Goal: Information Seeking & Learning: Learn about a topic

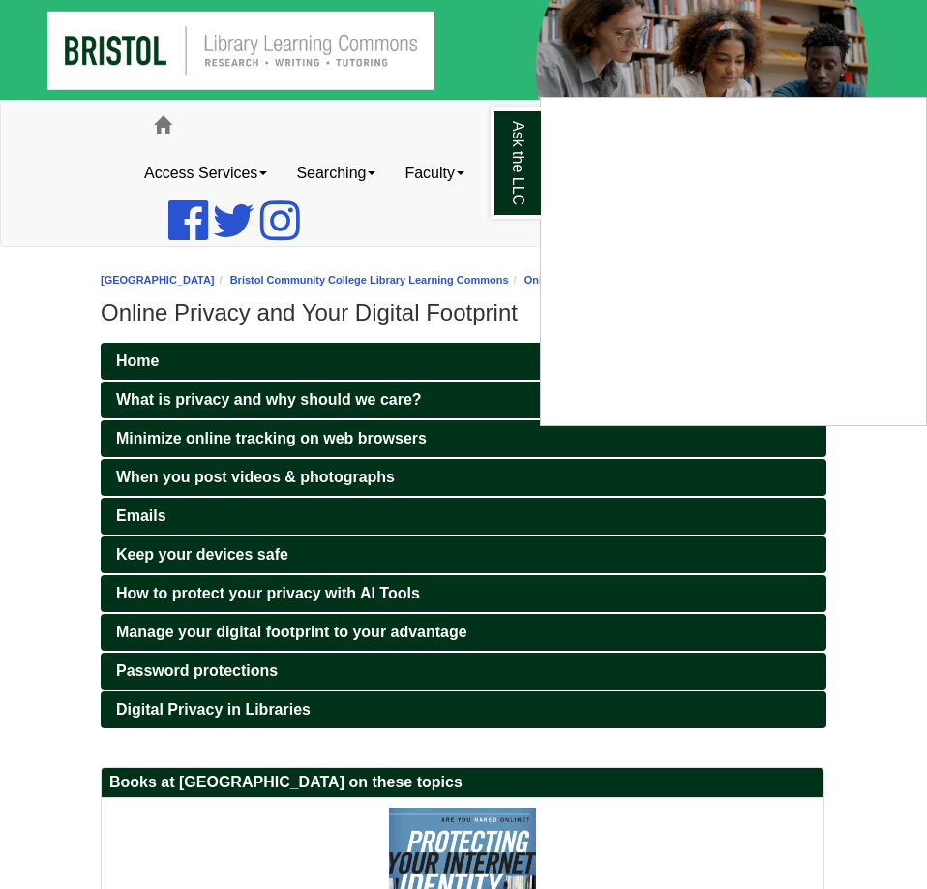
click at [874, 671] on div "Ask the LLC" at bounding box center [463, 444] width 927 height 889
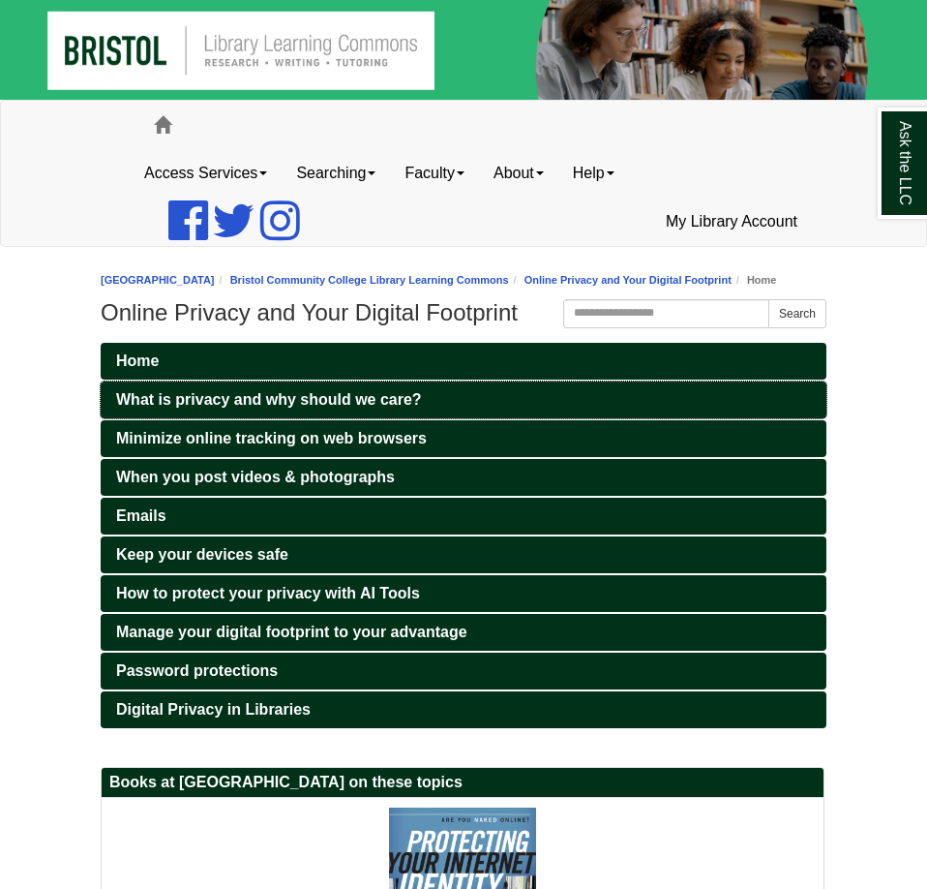
click at [329, 396] on span "What is privacy and why should we care?" at bounding box center [269, 399] width 306 height 16
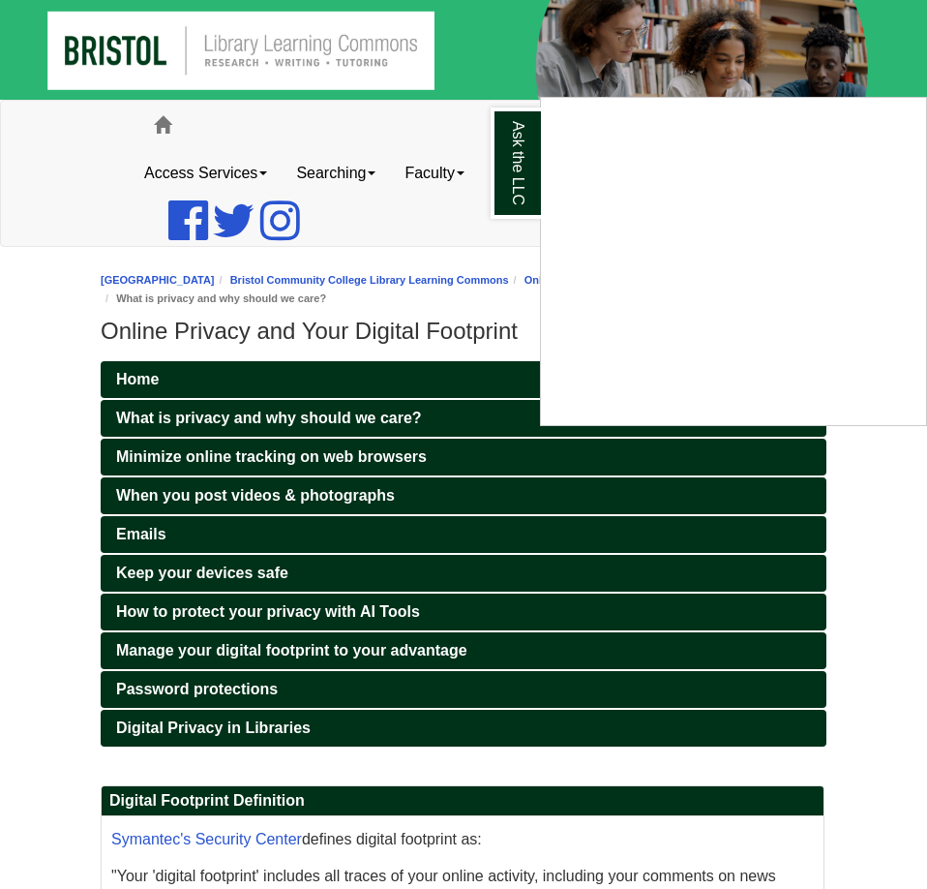
click at [321, 464] on div "Ask the LLC" at bounding box center [463, 444] width 927 height 889
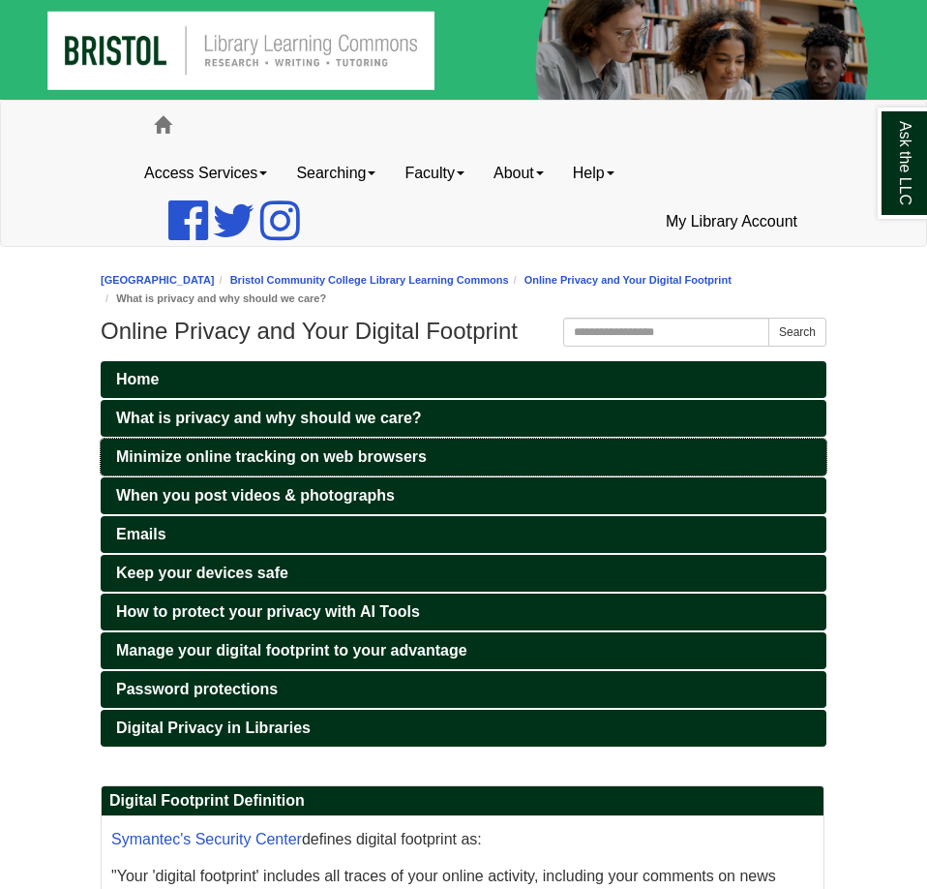
click at [321, 464] on span "Minimize online tracking on web browsers" at bounding box center [271, 456] width 311 height 16
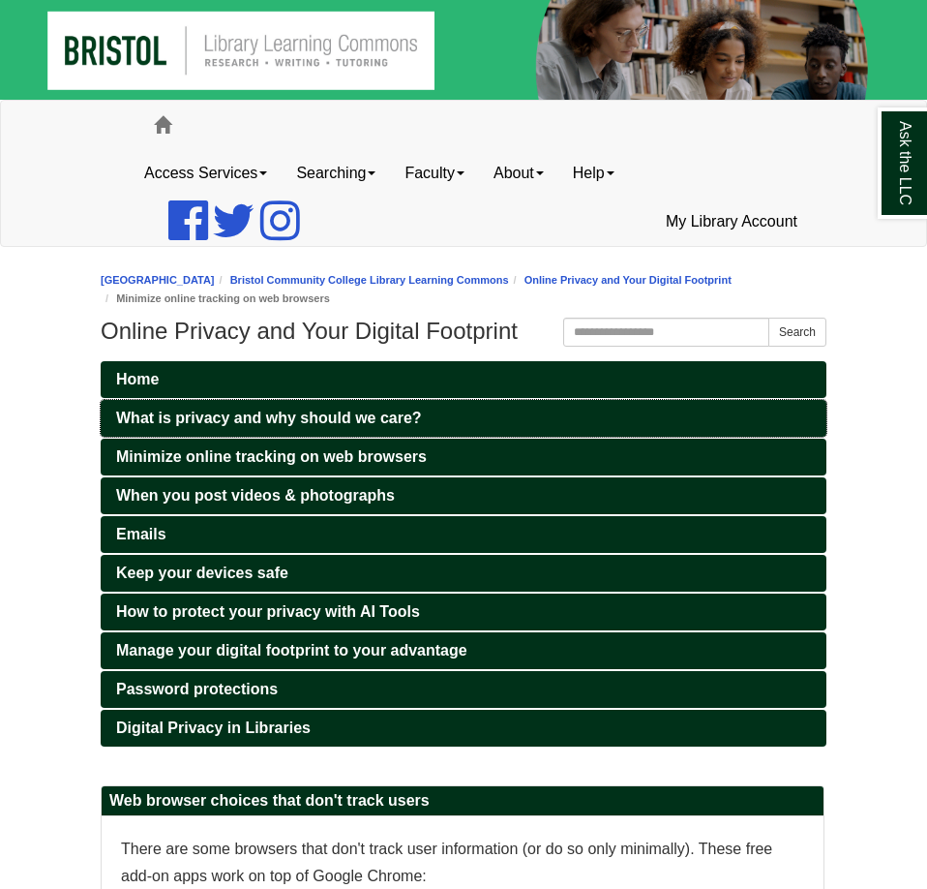
click at [318, 424] on span "What is privacy and why should we care?" at bounding box center [269, 417] width 306 height 16
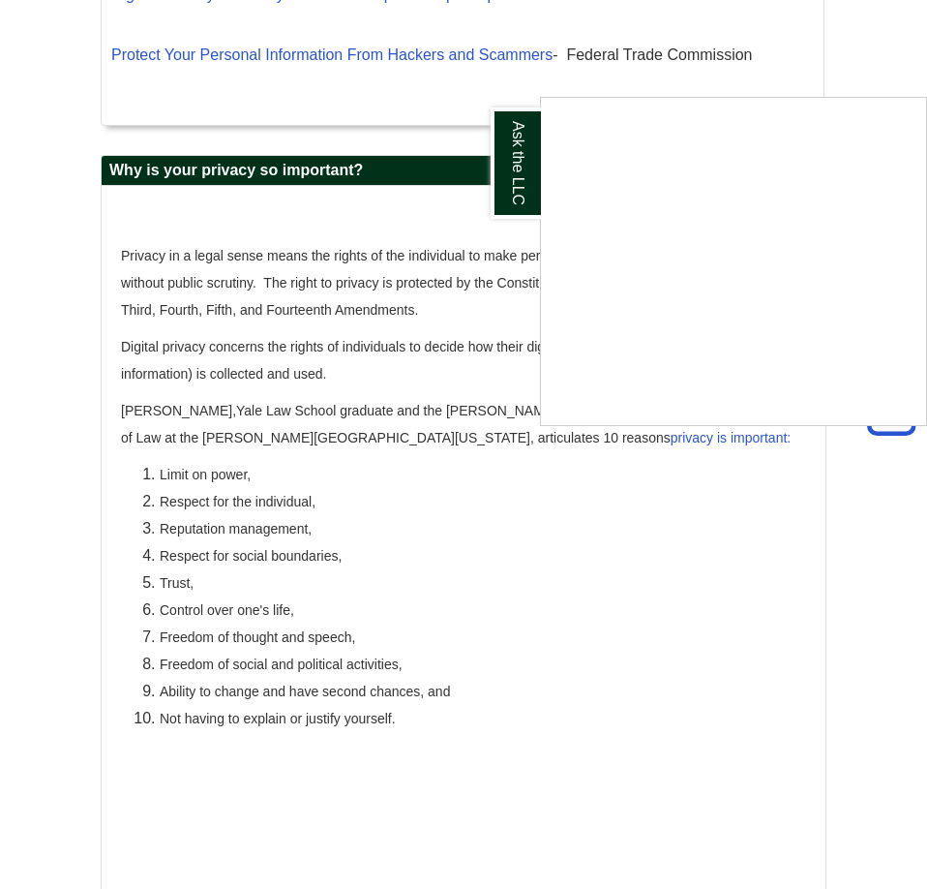
scroll to position [1392, 0]
